Goal: Task Accomplishment & Management: Use online tool/utility

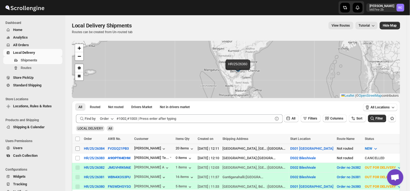
click at [78, 149] on input "Select shipment" at bounding box center [77, 149] width 4 height 4
checkbox input "true"
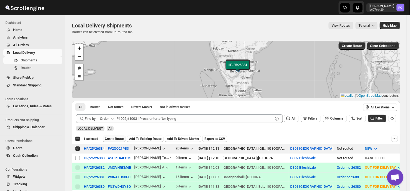
click at [116, 136] on button "Create Route" at bounding box center [114, 139] width 23 height 7
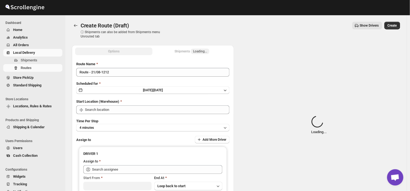
type input "DS01 [GEOGRAPHIC_DATA]"
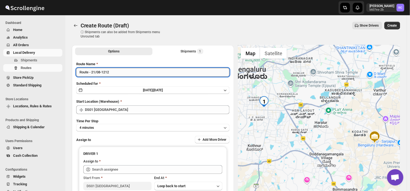
click at [112, 70] on input "Route - 21/08-1212" at bounding box center [152, 72] width 153 height 9
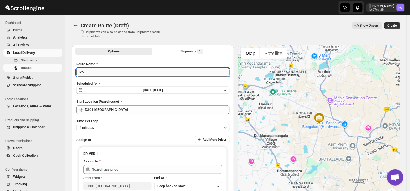
type input "R"
type input "Order no 26384"
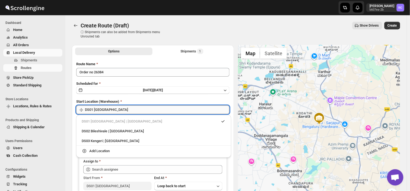
click at [111, 108] on input "DS01 [GEOGRAPHIC_DATA]" at bounding box center [157, 110] width 144 height 9
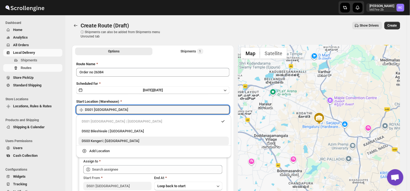
click at [100, 143] on div "DS03 Kengeri | [GEOGRAPHIC_DATA]" at bounding box center [154, 140] width 144 height 5
type input "DS03 Kengeri"
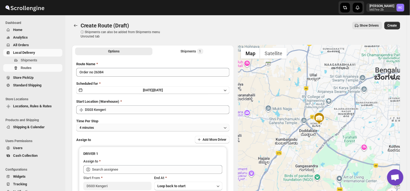
click at [100, 129] on button "4 minutes" at bounding box center [152, 128] width 153 height 8
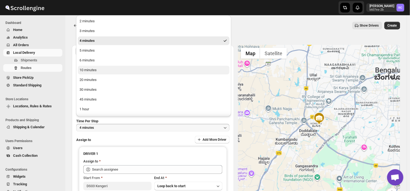
click at [87, 69] on div "10 minutes" at bounding box center [87, 69] width 17 height 5
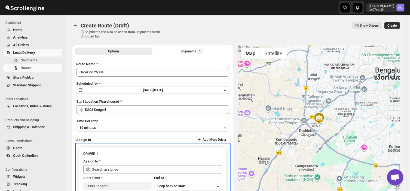
click at [130, 174] on div "Start From DS03 Kengeri End At Loop back to start" at bounding box center [152, 182] width 139 height 17
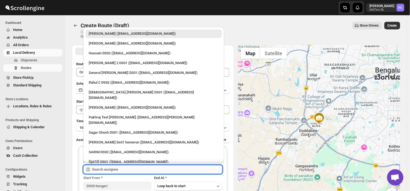
click at [116, 169] on input "text" at bounding box center [157, 169] width 130 height 9
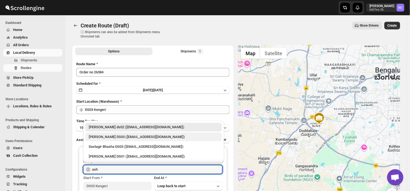
click at [117, 138] on div "[PERSON_NAME] DS03 ([EMAIL_ADDRESS][DOMAIN_NAME])" at bounding box center [154, 136] width 130 height 5
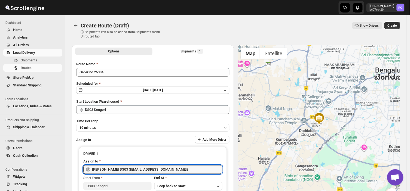
type input "[PERSON_NAME] DS03 ([EMAIL_ADDRESS][DOMAIN_NAME])"
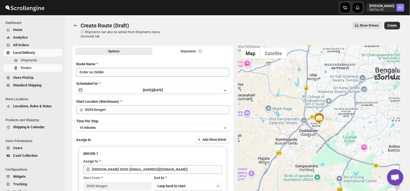
click at [277, 91] on div at bounding box center [319, 125] width 162 height 161
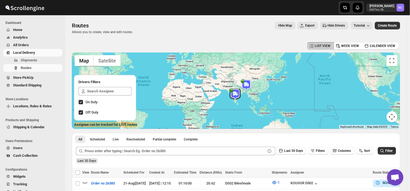
click at [16, 46] on span "All Orders" at bounding box center [21, 45] width 16 height 4
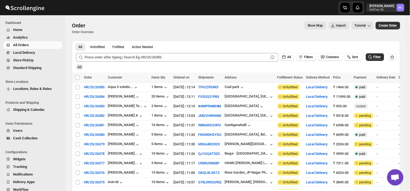
click at [26, 35] on span "Analytics" at bounding box center [20, 37] width 15 height 4
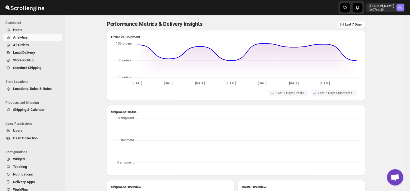
click at [10, 28] on icon "Navigation" at bounding box center [8, 30] width 4 height 4
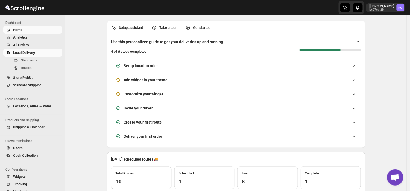
click at [21, 54] on span "Local Delivery" at bounding box center [24, 53] width 22 height 4
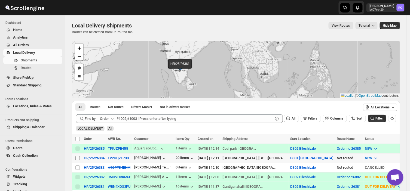
click at [77, 157] on input "Select shipment" at bounding box center [77, 158] width 4 height 4
checkbox input "true"
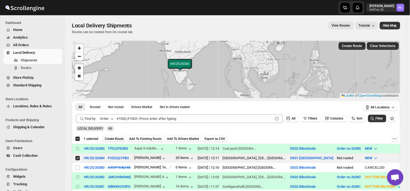
click at [113, 138] on span "Create Route" at bounding box center [114, 139] width 19 height 4
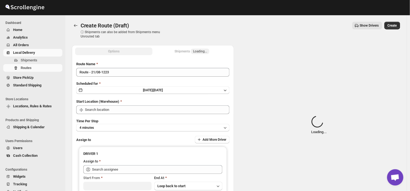
type input "DS01 [GEOGRAPHIC_DATA]"
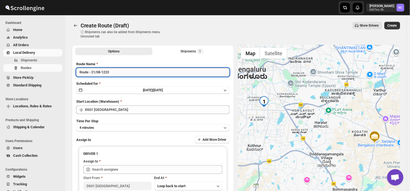
click at [113, 73] on input "Route - 21/08-1223" at bounding box center [152, 72] width 153 height 9
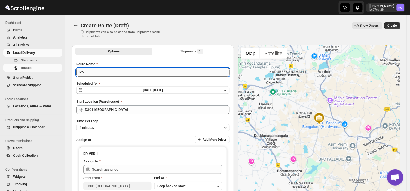
type input "R"
type input "Order no 26384"
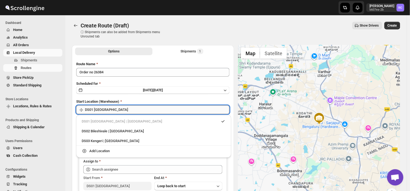
click at [113, 107] on input "DS01 [GEOGRAPHIC_DATA]" at bounding box center [157, 110] width 144 height 9
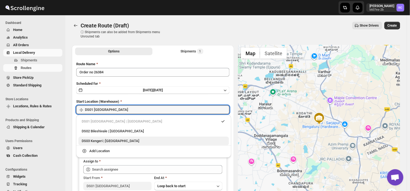
click at [95, 141] on div "DS03 Kengeri | [GEOGRAPHIC_DATA]" at bounding box center [154, 140] width 144 height 5
type input "DS03 Kengeri"
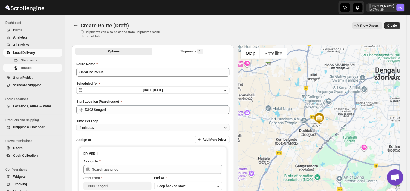
click at [100, 126] on button "4 minutes" at bounding box center [152, 128] width 153 height 8
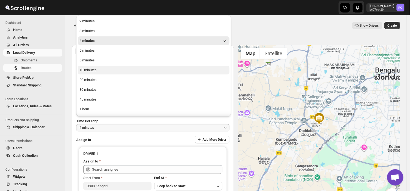
click at [92, 67] on div "10 minutes" at bounding box center [87, 69] width 17 height 5
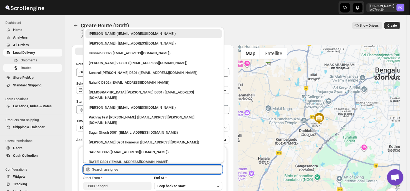
click at [121, 169] on input "text" at bounding box center [157, 169] width 130 height 9
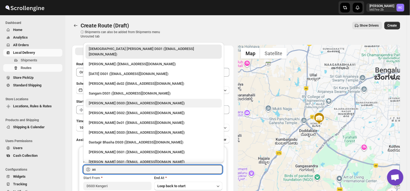
click at [107, 101] on div "[PERSON_NAME] DS03 ([EMAIL_ADDRESS][DOMAIN_NAME])" at bounding box center [154, 103] width 130 height 5
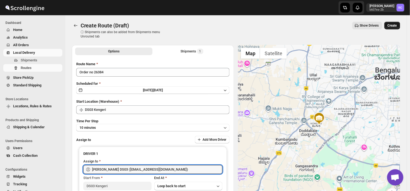
type input "[PERSON_NAME] DS03 ([EMAIL_ADDRESS][DOMAIN_NAME])"
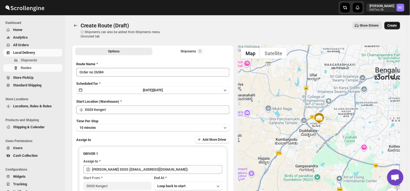
click at [395, 25] on span "Create" at bounding box center [391, 25] width 9 height 4
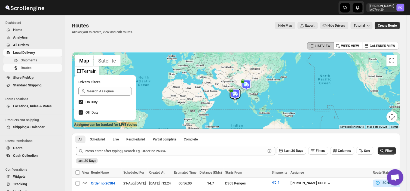
click at [32, 58] on span "Shipments" at bounding box center [29, 60] width 17 height 4
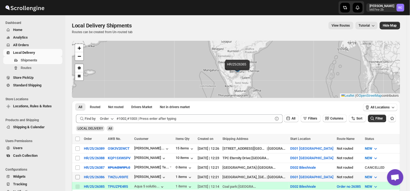
click at [78, 176] on input "Select shipment" at bounding box center [77, 177] width 4 height 4
checkbox input "true"
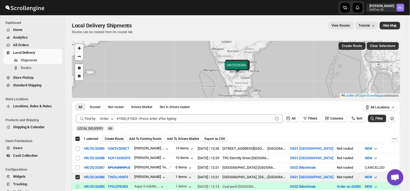
click at [108, 137] on span "Create Route" at bounding box center [114, 139] width 19 height 4
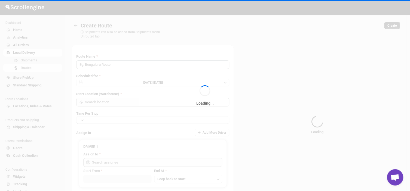
type input "Route - 21/08-1227"
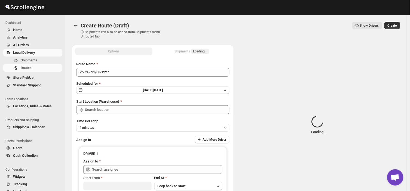
type input "DS01 [GEOGRAPHIC_DATA]"
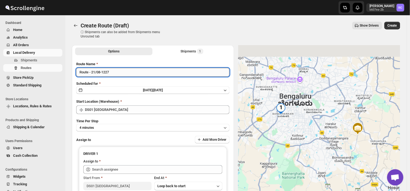
click at [112, 70] on input "Route - 21/08-1227" at bounding box center [152, 72] width 153 height 9
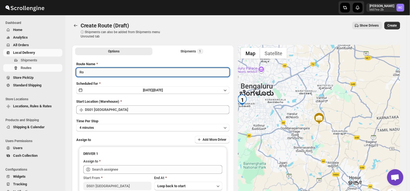
type input "R"
type input "Order no 26386"
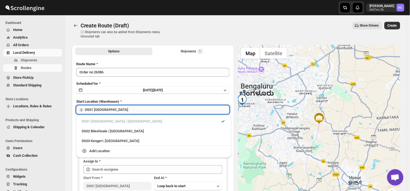
click at [107, 109] on input "DS01 [GEOGRAPHIC_DATA]" at bounding box center [157, 110] width 144 height 9
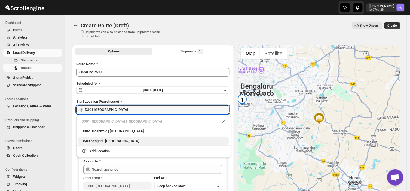
click at [92, 139] on div "DS03 Kengeri | [GEOGRAPHIC_DATA]" at bounding box center [154, 140] width 144 height 5
type input "DS03 Kengeri"
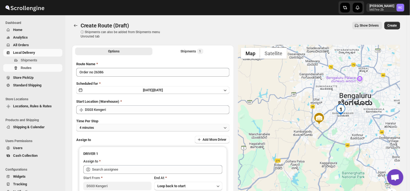
click at [106, 127] on button "4 minutes" at bounding box center [152, 128] width 153 height 8
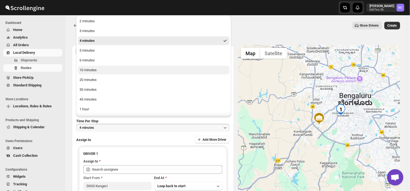
click at [101, 70] on button "10 minutes" at bounding box center [154, 70] width 152 height 9
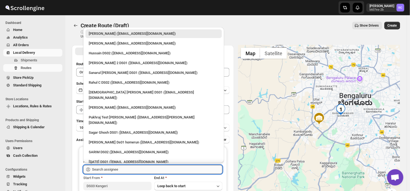
click at [119, 169] on input "text" at bounding box center [157, 169] width 130 height 9
click at [135, 169] on input "text" at bounding box center [157, 169] width 130 height 9
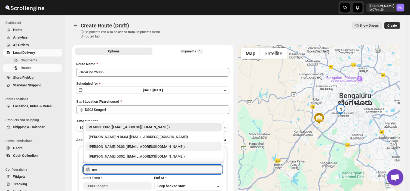
click at [143, 146] on div "[PERSON_NAME] DS03 ([EMAIL_ADDRESS][DOMAIN_NAME])" at bounding box center [154, 146] width 130 height 5
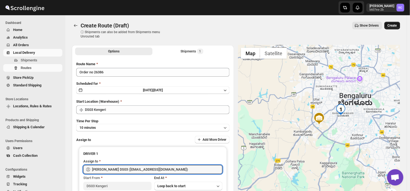
type input "[PERSON_NAME] DS03 ([EMAIL_ADDRESS][DOMAIN_NAME])"
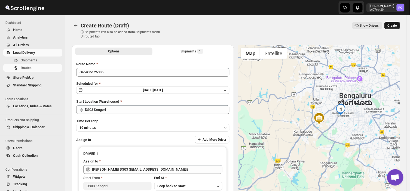
click at [397, 25] on span "Create" at bounding box center [391, 25] width 9 height 4
